Goal: Task Accomplishment & Management: Use online tool/utility

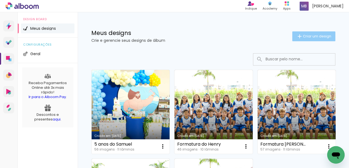
click at [316, 38] on span "Criar um design" at bounding box center [317, 36] width 28 height 4
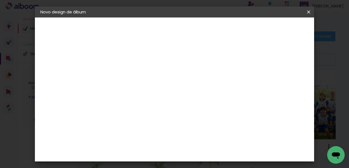
click at [130, 74] on input at bounding box center [130, 73] width 0 height 8
type input "[PERSON_NAME] 5 anos"
click at [0, 0] on slot "Avançar" at bounding box center [0, 0] width 0 height 0
click at [171, 80] on input at bounding box center [143, 78] width 55 height 7
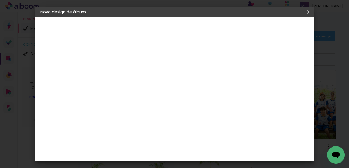
scroll to position [0, 0]
type input "go"
type paper-input "go"
click at [131, 122] on div "Go image" at bounding box center [132, 124] width 13 height 9
click at [0, 0] on slot "Avançar" at bounding box center [0, 0] width 0 height 0
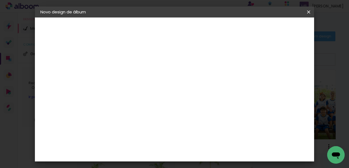
click at [151, 91] on input "text" at bounding box center [140, 95] width 21 height 8
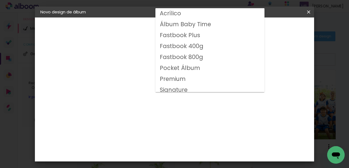
click at [0, 0] on slot "Fastbook 400g" at bounding box center [0, 0] width 0 height 0
type input "Fastbook 400g"
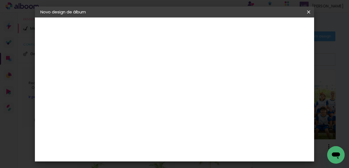
scroll to position [112, 0]
click at [166, 157] on span "25 × 25" at bounding box center [153, 164] width 25 height 14
click at [0, 0] on slot "Avançar" at bounding box center [0, 0] width 0 height 0
click at [216, 29] on span "Iniciar design" at bounding box center [209, 31] width 13 height 8
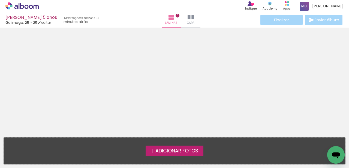
click at [176, 153] on span "Adicionar Fotos" at bounding box center [176, 150] width 43 height 5
click at [0, 0] on input "file" at bounding box center [0, 0] width 0 height 0
